Goal: Information Seeking & Learning: Learn about a topic

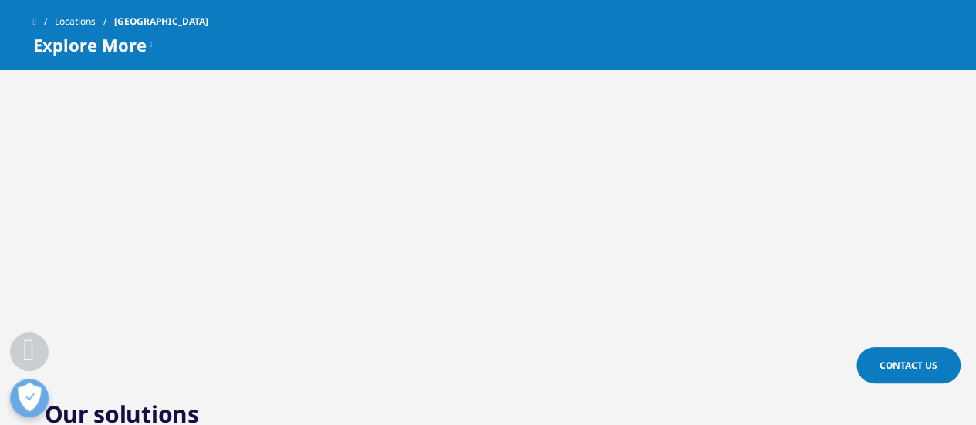
scroll to position [607, 0]
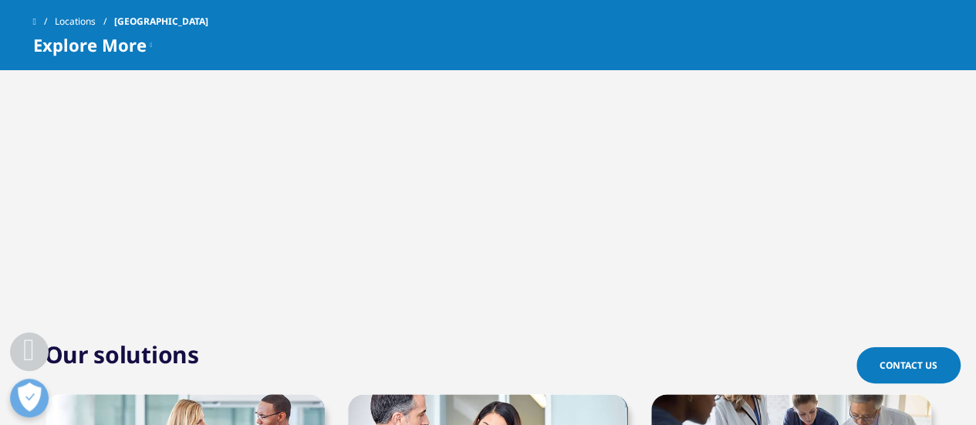
scroll to position [613, 0]
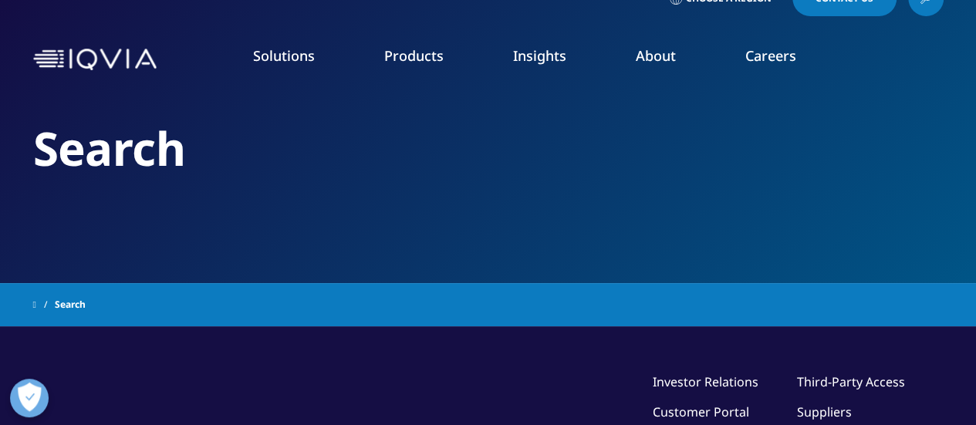
type input "vacancies"
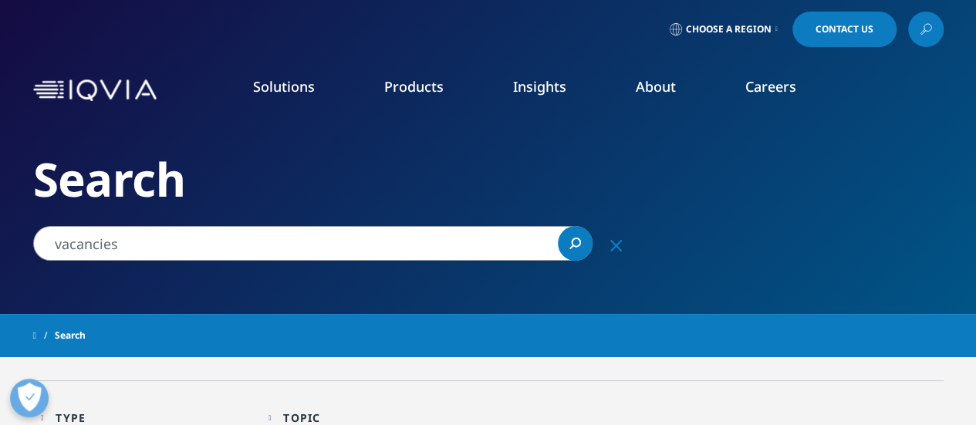
click at [778, 87] on link "Careers" at bounding box center [771, 86] width 51 height 19
click at [77, 279] on link "Benefits" at bounding box center [139, 279] width 216 height 17
